Goal: Check status: Check status

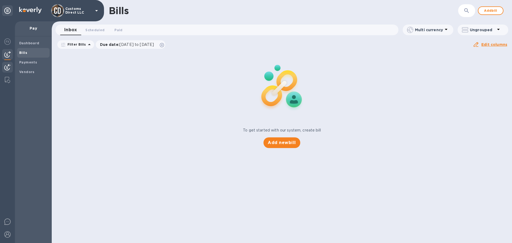
click at [7, 68] on img at bounding box center [7, 67] width 6 height 6
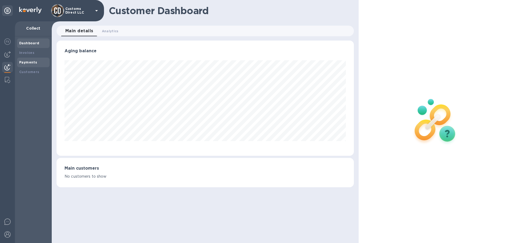
scroll to position [115, 297]
click at [26, 62] on b "Payments" at bounding box center [28, 62] width 18 height 4
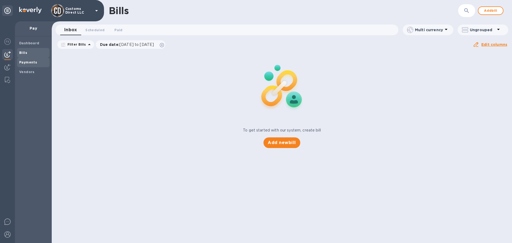
click at [25, 62] on b "Payments" at bounding box center [28, 62] width 18 height 4
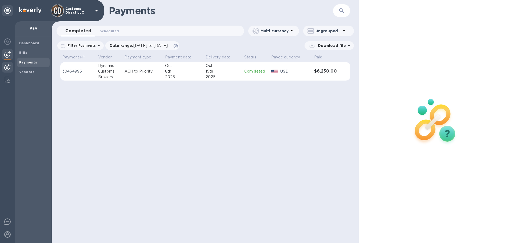
click at [10, 70] on img at bounding box center [7, 67] width 6 height 6
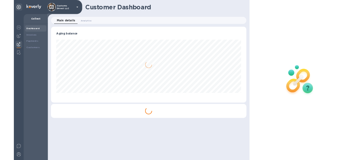
scroll to position [115, 297]
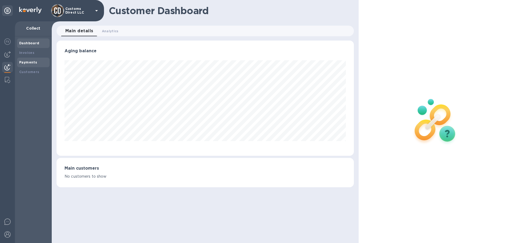
click at [27, 62] on b "Payments" at bounding box center [28, 62] width 18 height 4
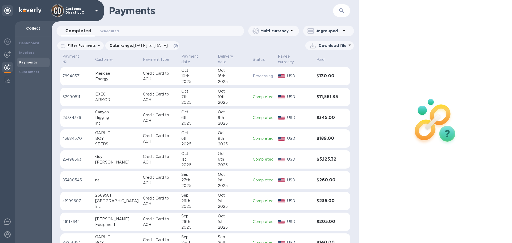
click at [181, 73] on div "10th" at bounding box center [197, 76] width 32 height 6
